Goal: Complete application form: Complete application form

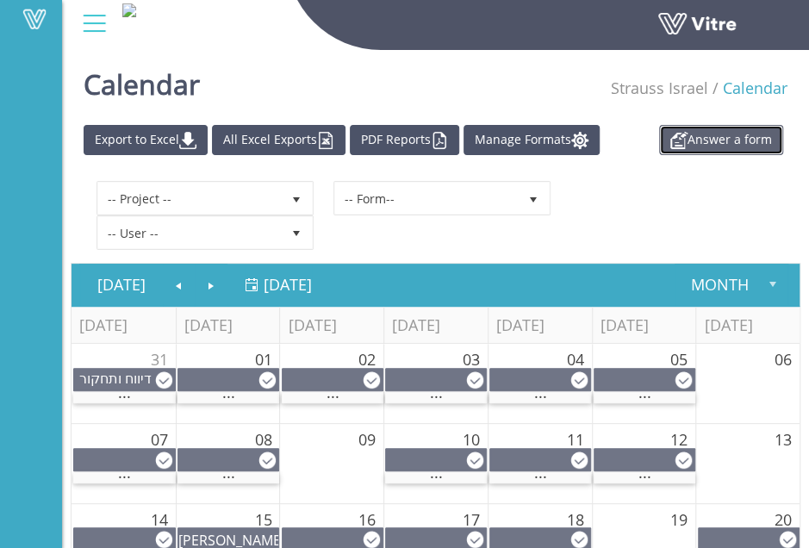
click at [708, 140] on link "Answer a form" at bounding box center [721, 140] width 124 height 30
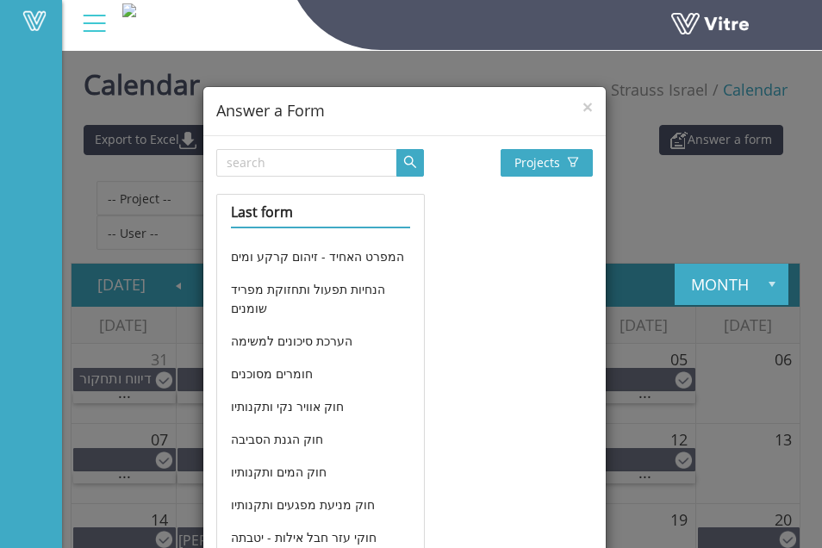
scroll to position [259, 0]
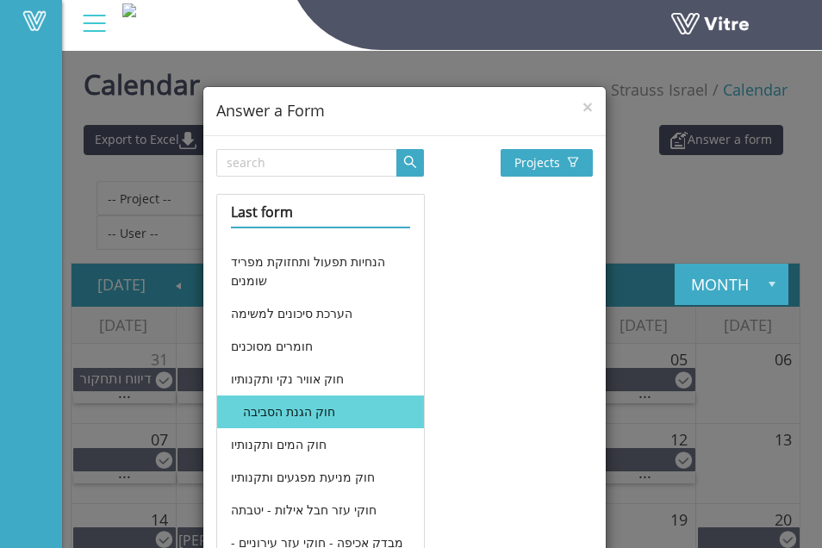
click at [277, 409] on li "חוק הגנת הסביבה" at bounding box center [321, 412] width 208 height 33
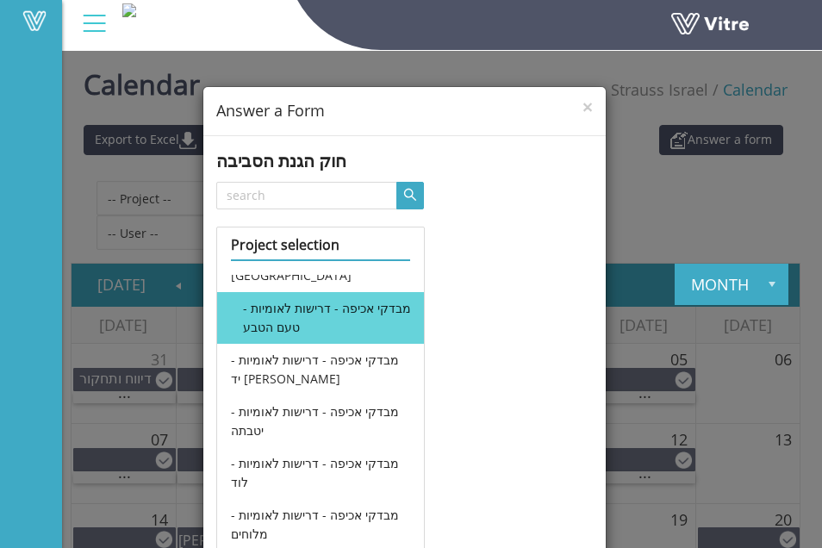
scroll to position [172, 0]
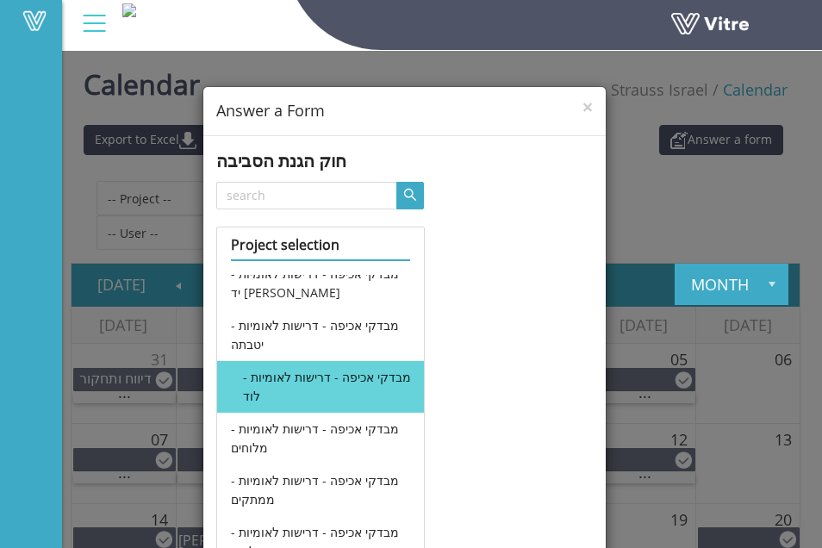
click at [317, 378] on li "מבדקי אכיפה - דרישות לאומיות - לוד" at bounding box center [321, 387] width 208 height 52
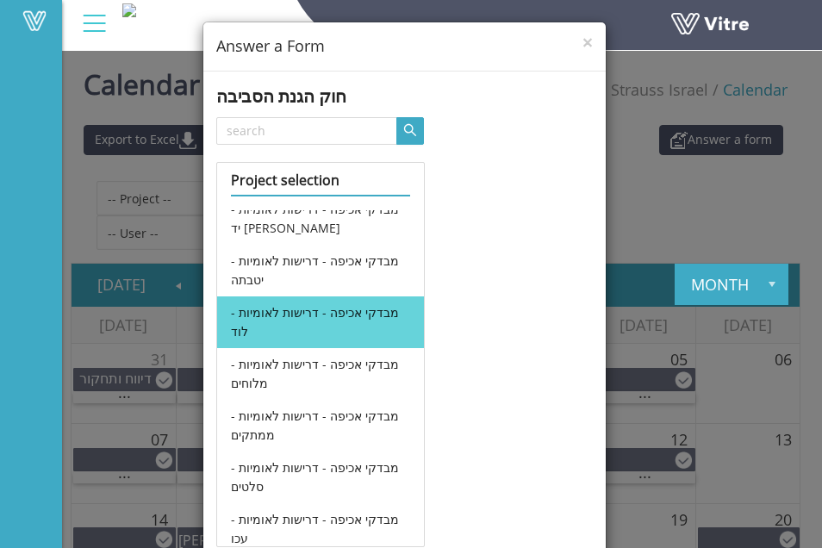
scroll to position [129, 0]
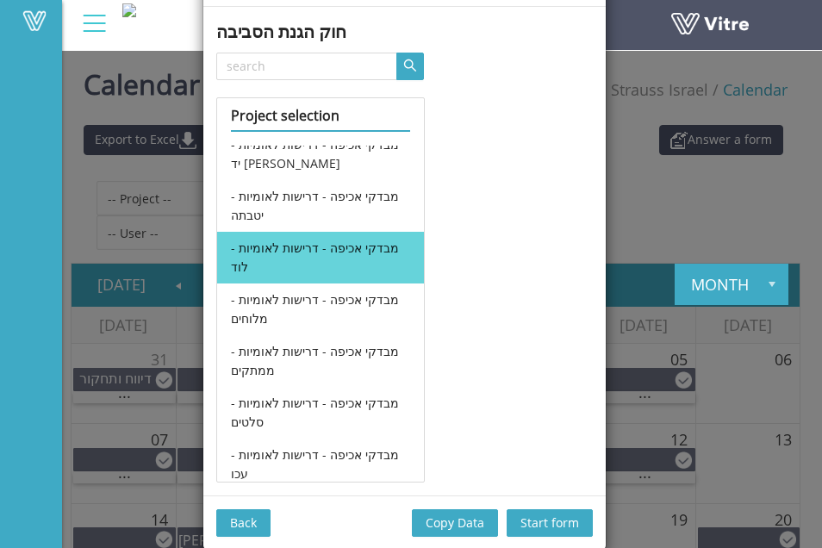
click at [457, 516] on span "Copy Data" at bounding box center [455, 523] width 59 height 19
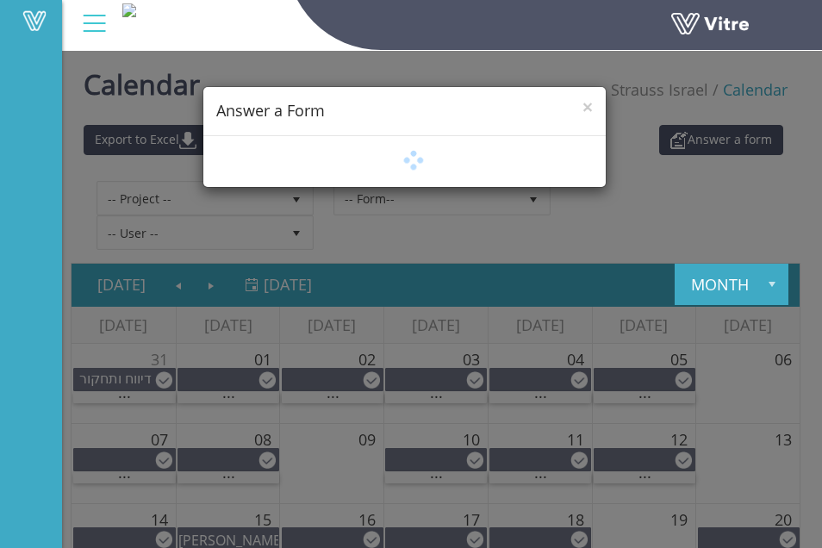
scroll to position [0, 0]
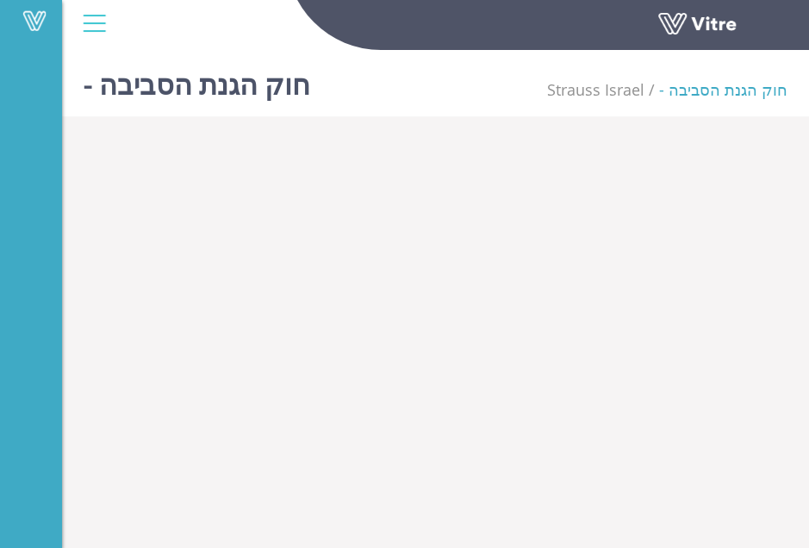
click at [293, 238] on body "Vitre - חוק הגנת הסביבה Strauss Israel - חוק הגנת הסביבה" at bounding box center [404, 317] width 809 height 548
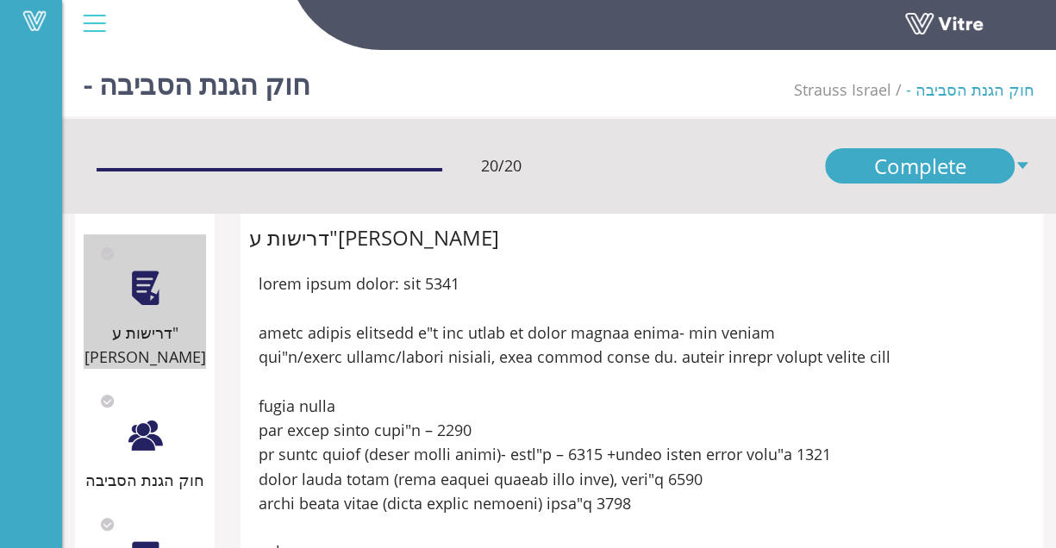
click at [134, 416] on div at bounding box center [145, 435] width 39 height 39
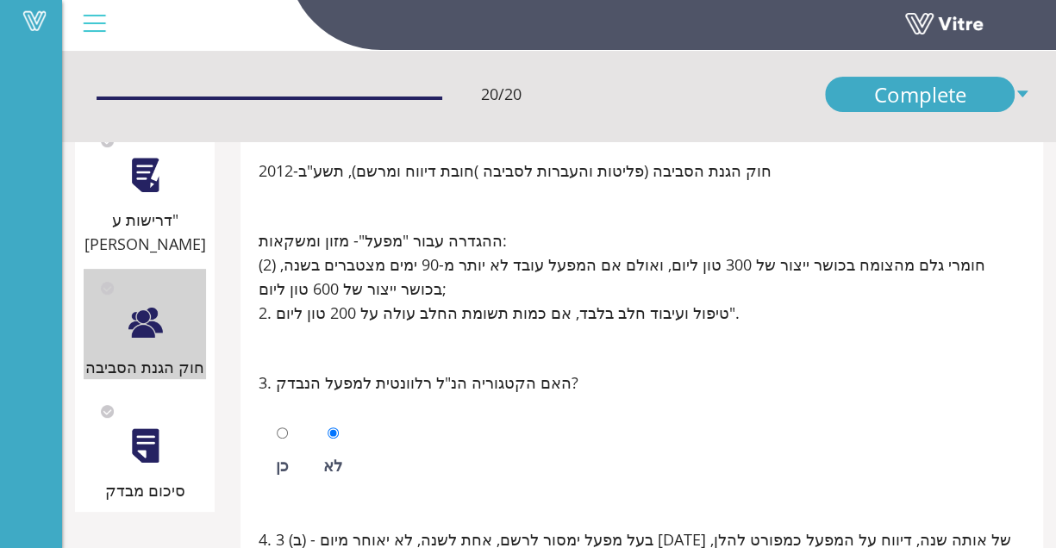
scroll to position [86, 0]
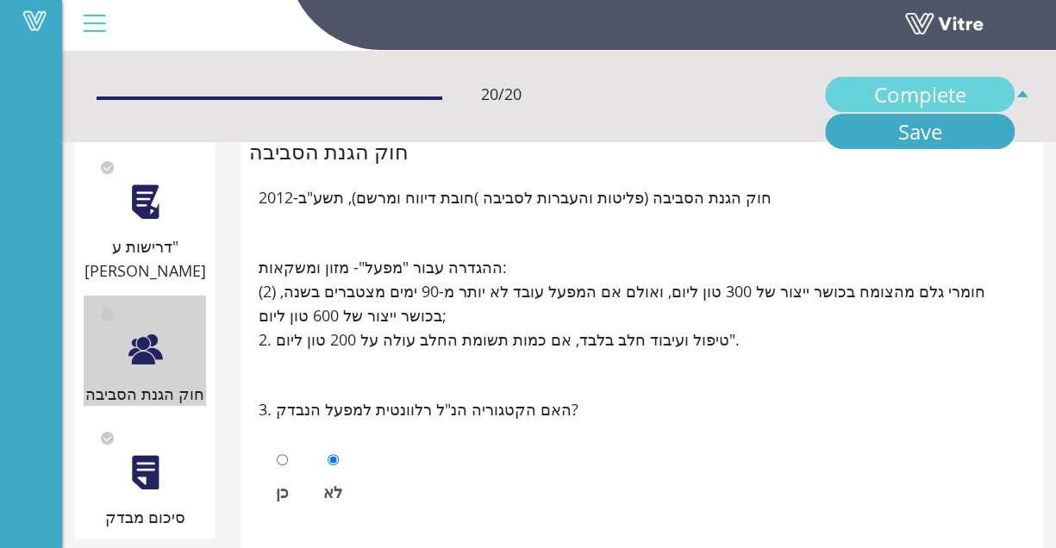
click at [821, 87] on link "Complete" at bounding box center [920, 94] width 190 height 35
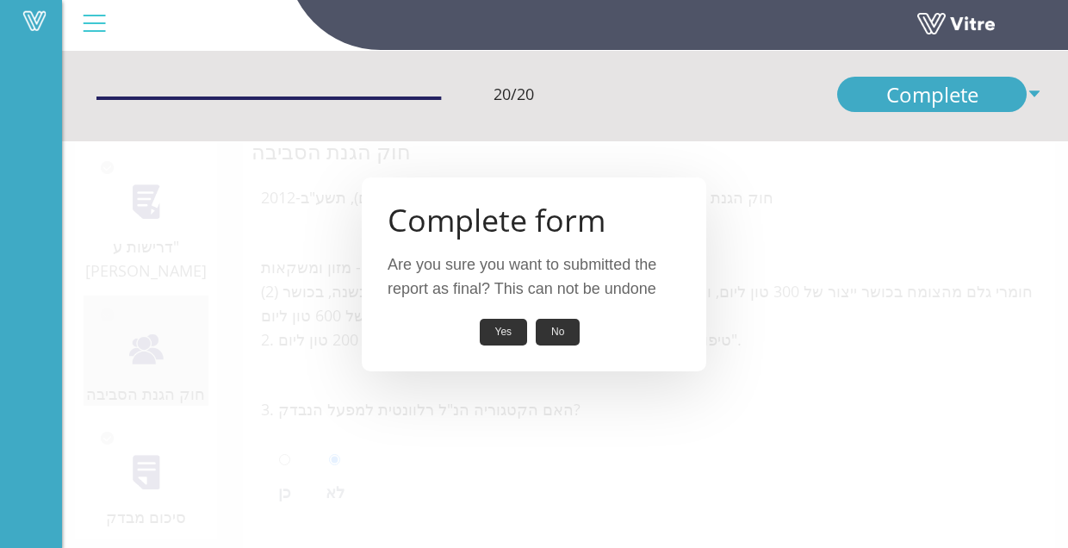
click at [500, 332] on button "Yes" at bounding box center [504, 332] width 48 height 27
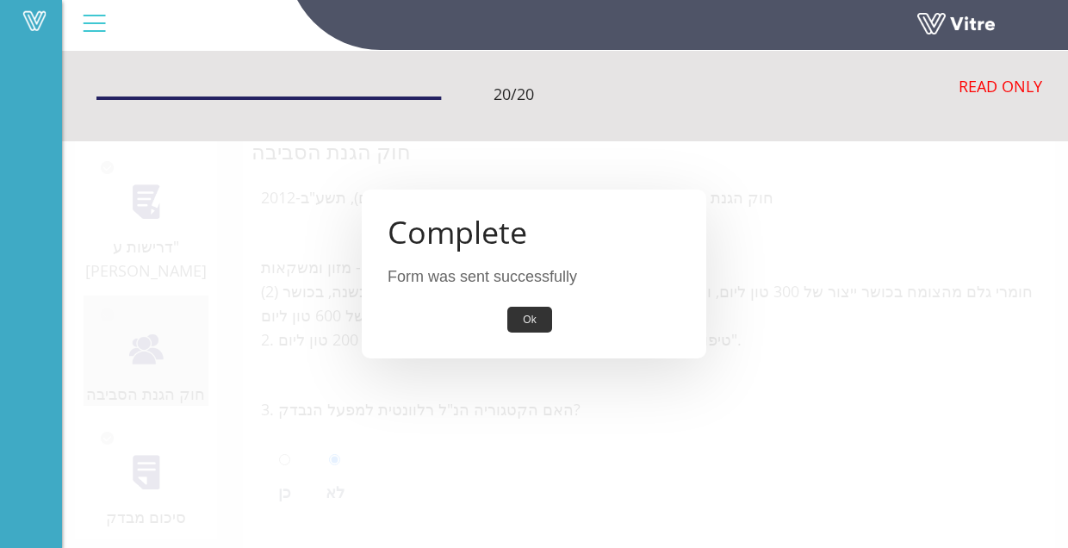
click at [526, 317] on button "Ok" at bounding box center [530, 320] width 44 height 27
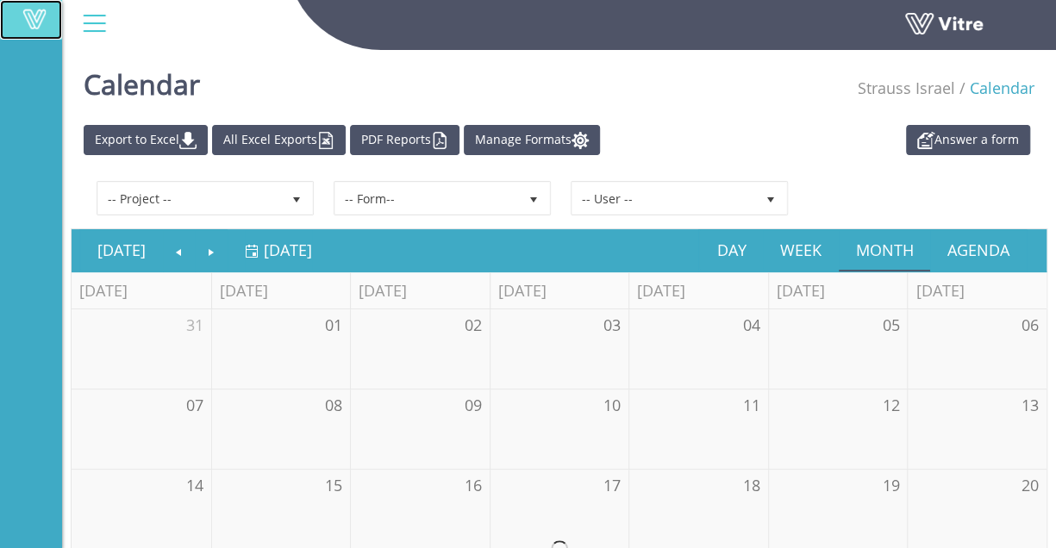
click at [36, 12] on span at bounding box center [34, 19] width 43 height 21
